Goal: Task Accomplishment & Management: Use online tool/utility

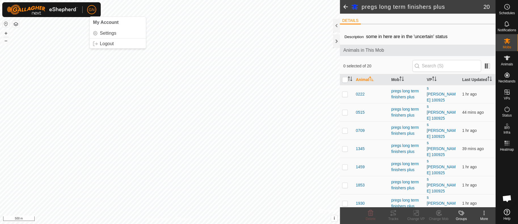
scroll to position [1302, 0]
click at [336, 42] on div at bounding box center [336, 41] width 7 height 14
click at [335, 41] on div at bounding box center [336, 41] width 7 height 14
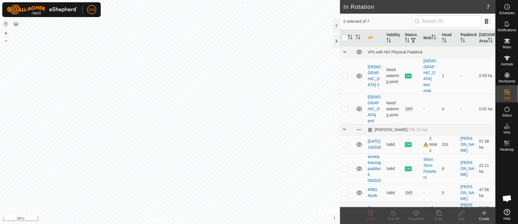
scroll to position [1283, 0]
checkbox input "false"
click at [483, 212] on icon at bounding box center [484, 212] width 4 height 0
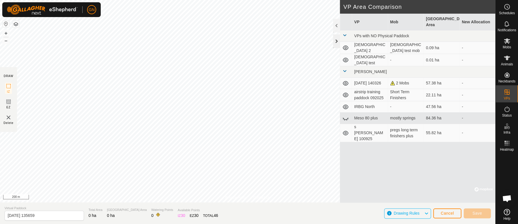
click at [337, 40] on div at bounding box center [336, 41] width 7 height 14
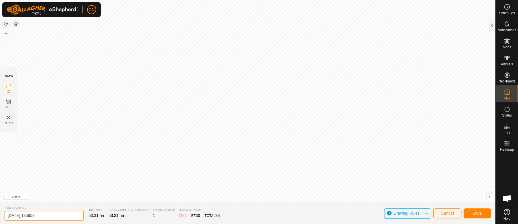
drag, startPoint x: 49, startPoint y: 214, endPoint x: -14, endPoint y: 198, distance: 64.8
click at [5, 210] on input "[DATE] 135659" at bounding box center [44, 215] width 79 height 10
type input "big field 101325"
click at [480, 213] on span "Save" at bounding box center [477, 212] width 10 height 5
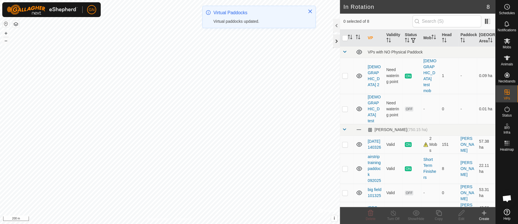
click at [336, 42] on div at bounding box center [336, 41] width 7 height 14
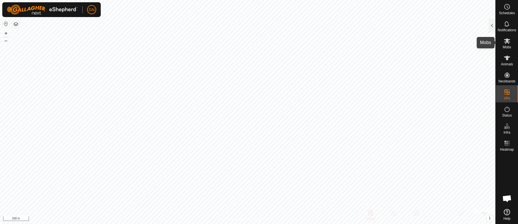
click at [507, 43] on icon at bounding box center [507, 40] width 7 height 7
click at [490, 28] on div at bounding box center [492, 26] width 7 height 14
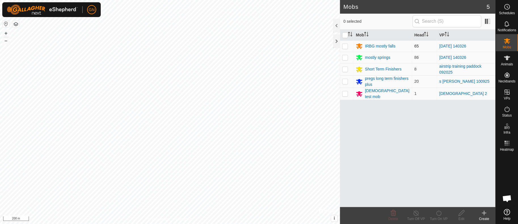
click at [345, 47] on p-checkbox at bounding box center [345, 46] width 6 height 5
checkbox input "true"
click at [345, 58] on p-checkbox at bounding box center [345, 57] width 6 height 5
checkbox input "true"
click at [438, 211] on icon at bounding box center [438, 212] width 7 height 7
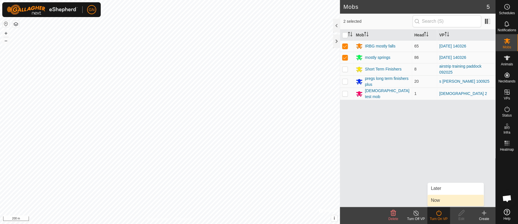
click at [436, 199] on link "Now" at bounding box center [456, 199] width 56 height 11
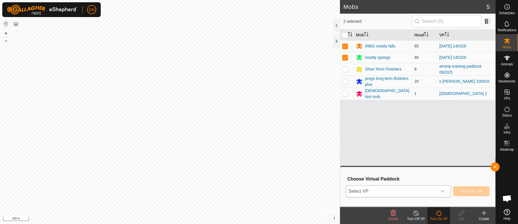
click at [441, 191] on icon "dropdown trigger" at bounding box center [442, 191] width 5 height 5
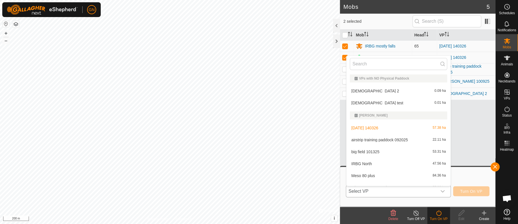
scroll to position [7, 0]
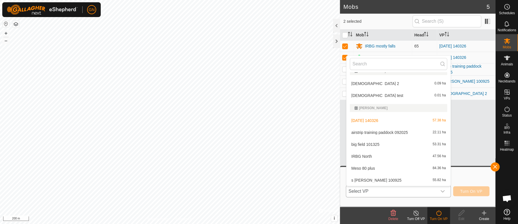
click at [359, 144] on li "big field 101325 53.31 ha" at bounding box center [398, 143] width 104 height 11
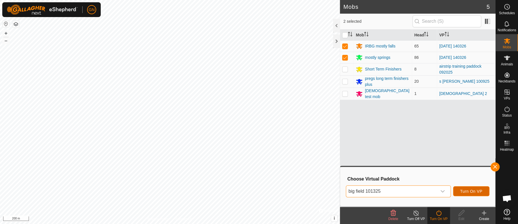
click at [463, 189] on span "Turn On VP" at bounding box center [471, 191] width 22 height 5
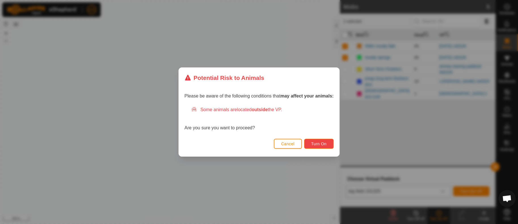
click at [317, 143] on span "Turn On" at bounding box center [318, 143] width 15 height 5
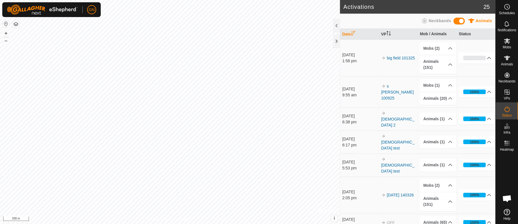
scroll to position [1302, 0]
